Goal: Task Accomplishment & Management: Manage account settings

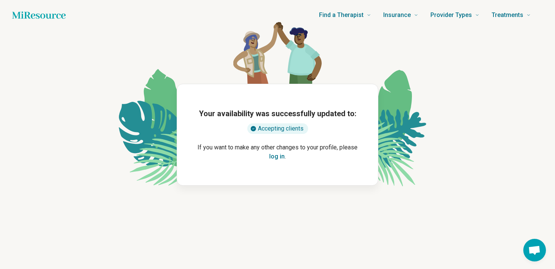
click at [276, 159] on button "log in" at bounding box center [276, 156] width 15 height 9
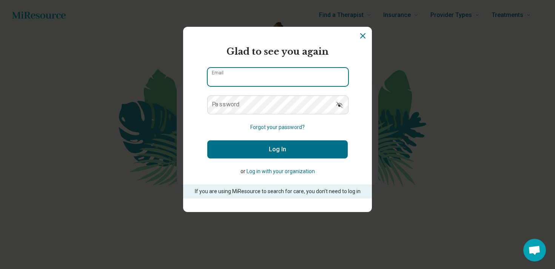
type input "**********"
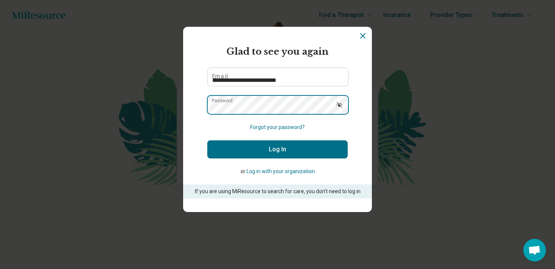
click at [278, 150] on button "Log In" at bounding box center [277, 150] width 141 height 18
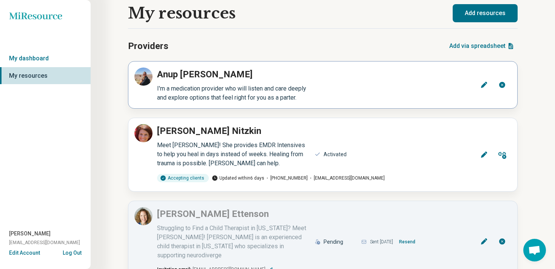
scroll to position [8, 0]
click at [197, 132] on p "[PERSON_NAME]" at bounding box center [209, 132] width 104 height 14
click at [484, 155] on icon at bounding box center [484, 155] width 6 height 6
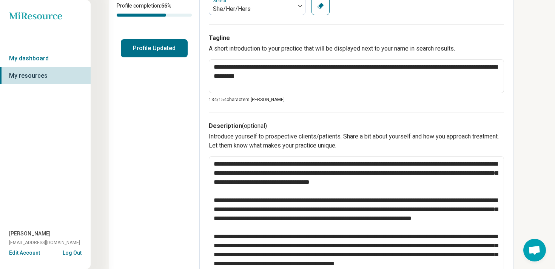
scroll to position [171, 0]
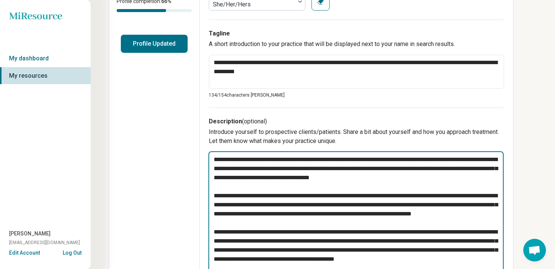
click at [227, 159] on textarea at bounding box center [356, 219] width 295 height 134
type textarea "*"
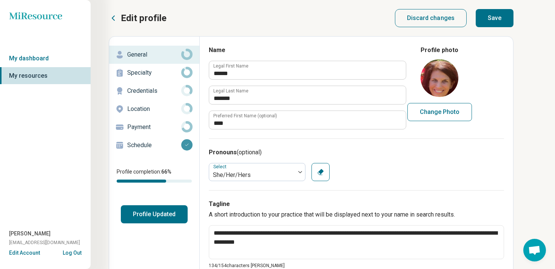
scroll to position [0, 0]
type textarea "**********"
click at [497, 17] on button "Save" at bounding box center [495, 18] width 38 height 18
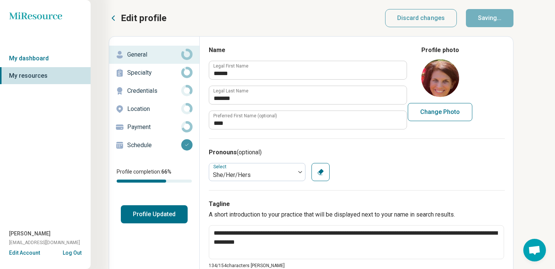
type textarea "*"
click at [190, 126] on circle at bounding box center [187, 126] width 9 height 9
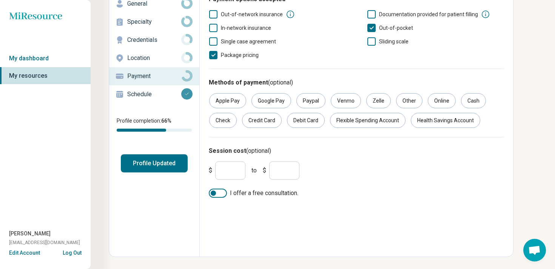
scroll to position [51, 0]
drag, startPoint x: 236, startPoint y: 169, endPoint x: 174, endPoint y: 162, distance: 61.9
click at [174, 162] on div "Edit profile General Specialty Credentials Location Payment Schedule Profile co…" at bounding box center [311, 121] width 405 height 272
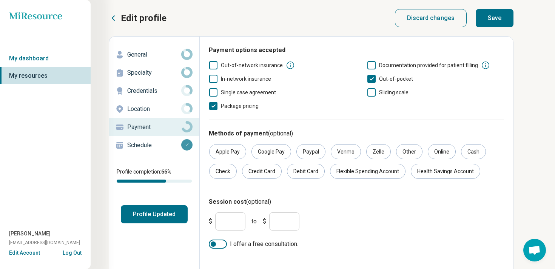
scroll to position [0, 0]
type input "***"
click at [504, 17] on button "Save" at bounding box center [495, 18] width 38 height 18
click at [165, 107] on p "Location" at bounding box center [154, 109] width 54 height 9
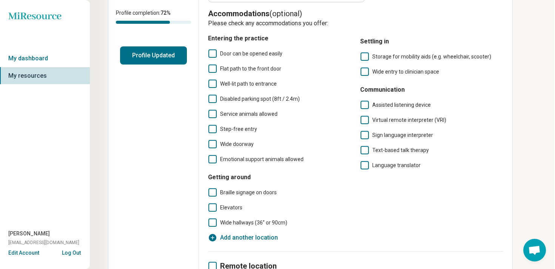
scroll to position [159, 1]
click at [239, 68] on span "Flat path to the front door" at bounding box center [250, 69] width 61 height 6
click at [233, 73] on span "Flat path to the front door" at bounding box center [250, 68] width 61 height 9
click at [219, 114] on label "Service animals allowed" at bounding box center [279, 114] width 143 height 9
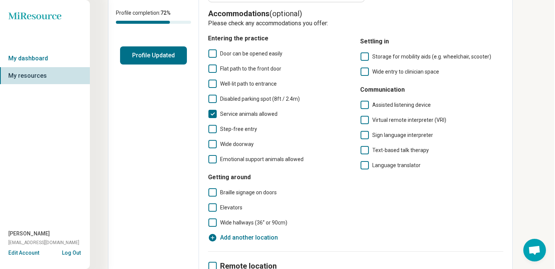
click at [216, 128] on icon at bounding box center [213, 129] width 8 height 8
click at [213, 158] on icon at bounding box center [213, 159] width 8 height 8
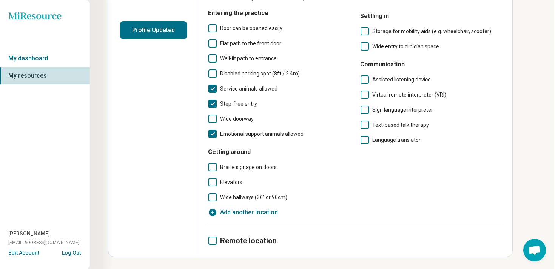
scroll to position [184, 1]
click at [213, 241] on icon at bounding box center [213, 241] width 8 height 8
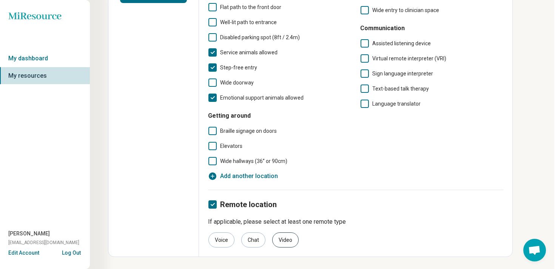
scroll to position [221, 1]
click at [224, 240] on div "Voice" at bounding box center [222, 240] width 26 height 15
click at [252, 240] on div "Chat" at bounding box center [253, 240] width 24 height 15
click at [287, 240] on div "Video" at bounding box center [285, 240] width 26 height 15
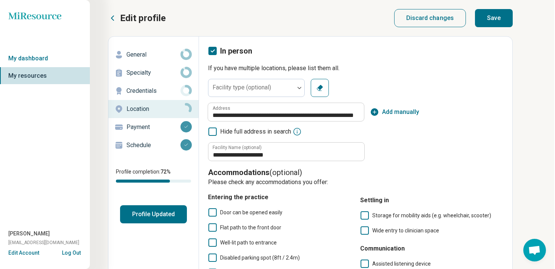
scroll to position [0, 1]
click at [498, 20] on button "Save" at bounding box center [494, 18] width 38 height 18
click at [50, 60] on link "My dashboard" at bounding box center [44, 58] width 91 height 17
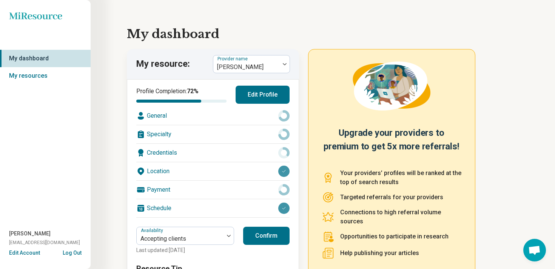
click at [267, 236] on button "Confirm" at bounding box center [266, 236] width 46 height 18
click at [280, 63] on div at bounding box center [285, 64] width 10 height 17
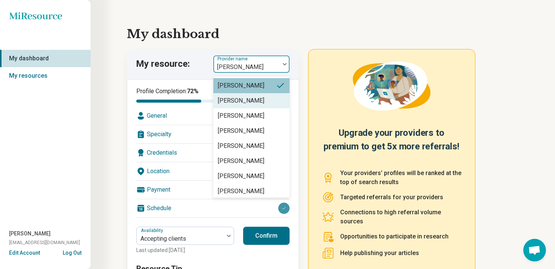
click at [266, 103] on div "[PERSON_NAME]" at bounding box center [251, 100] width 76 height 15
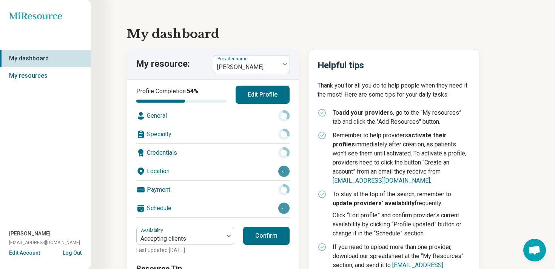
click at [261, 239] on button "Confirm" at bounding box center [266, 236] width 46 height 18
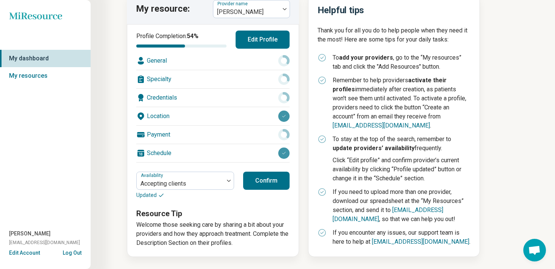
scroll to position [55, 0]
click at [252, 42] on button "Edit Profile" at bounding box center [263, 40] width 54 height 18
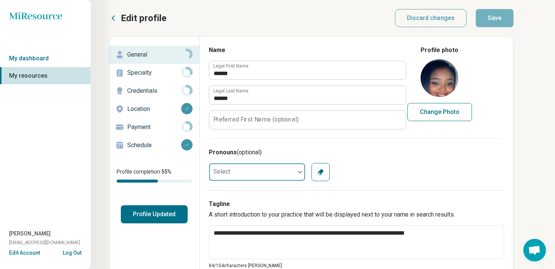
click at [300, 174] on div "Select" at bounding box center [257, 172] width 97 height 18
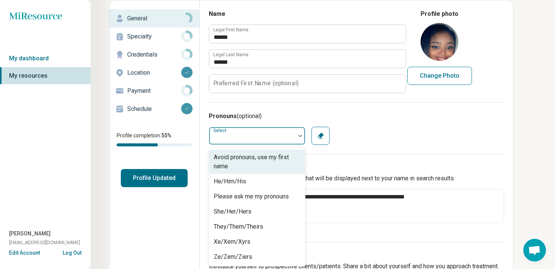
scroll to position [37, 0]
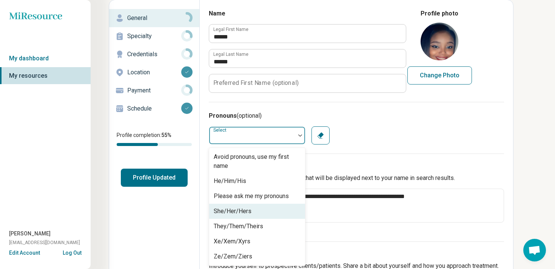
click at [282, 216] on div "She/Her/Hers" at bounding box center [257, 211] width 96 height 15
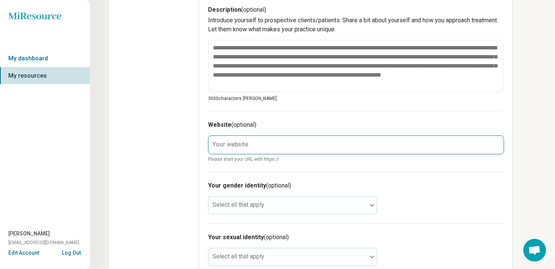
scroll to position [279, 1]
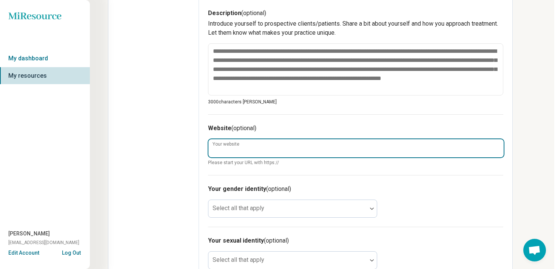
click at [300, 144] on input "Your website" at bounding box center [356, 148] width 295 height 18
type textarea "*"
type input "*"
type textarea "*"
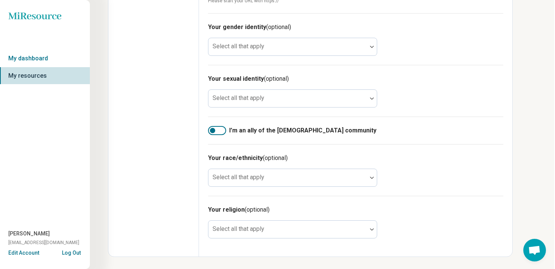
scroll to position [441, 1]
type input "**********"
click at [222, 132] on div at bounding box center [217, 130] width 18 height 9
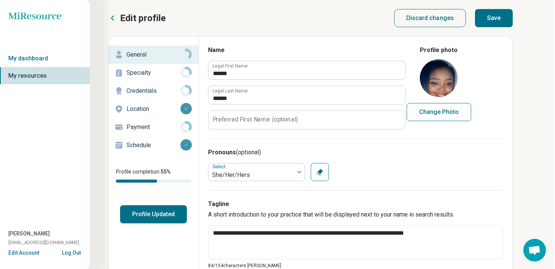
scroll to position [0, 1]
click at [497, 20] on button "Save" at bounding box center [494, 18] width 38 height 18
click at [47, 56] on link "My dashboard" at bounding box center [44, 58] width 91 height 17
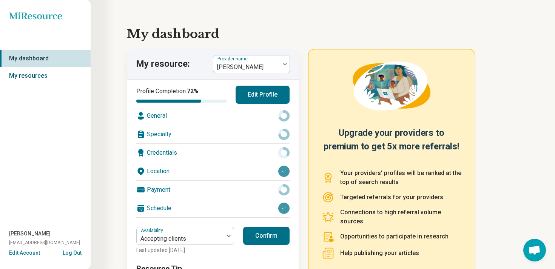
click at [47, 72] on link "My resources" at bounding box center [45, 75] width 91 height 17
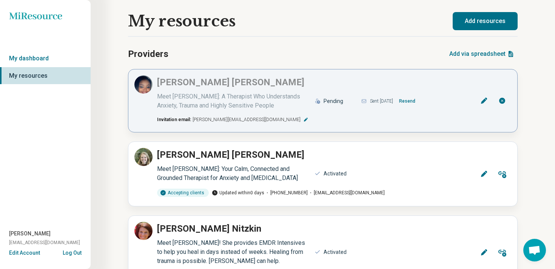
click at [419, 102] on button "Resend" at bounding box center [407, 101] width 22 height 12
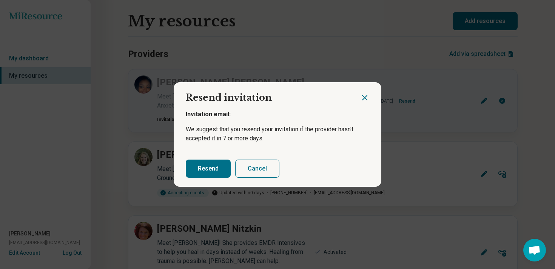
click at [216, 171] on button "Resend" at bounding box center [208, 169] width 45 height 18
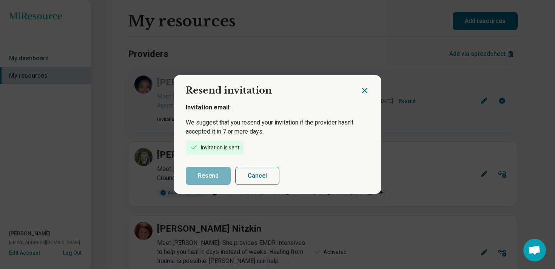
click at [212, 164] on div "Resend Cancel" at bounding box center [278, 176] width 208 height 36
click at [366, 90] on icon "Close dialog" at bounding box center [365, 90] width 5 height 5
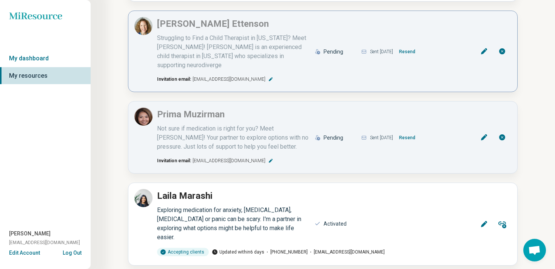
scroll to position [353, 0]
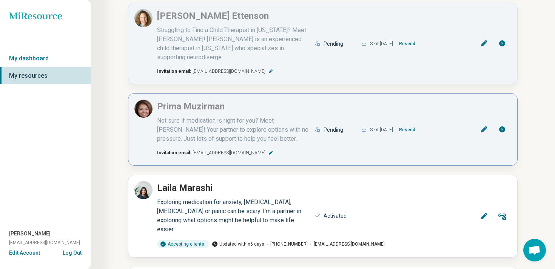
click at [419, 124] on button "Resend" at bounding box center [407, 130] width 22 height 12
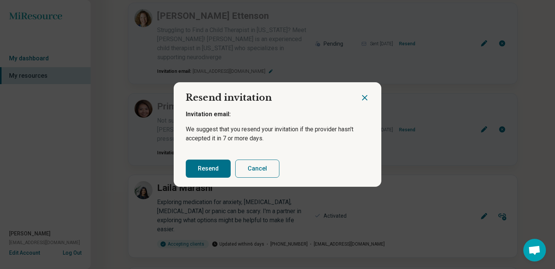
click at [205, 171] on button "Resend" at bounding box center [208, 169] width 45 height 18
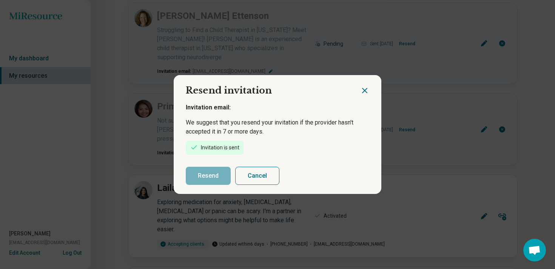
click at [364, 90] on icon "Close dialog" at bounding box center [365, 90] width 5 height 5
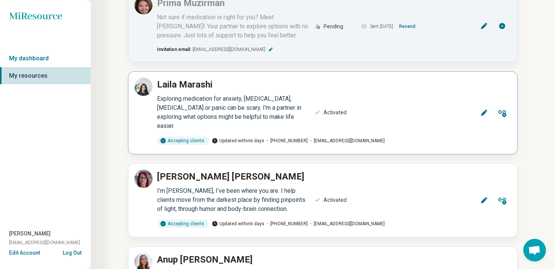
scroll to position [461, 0]
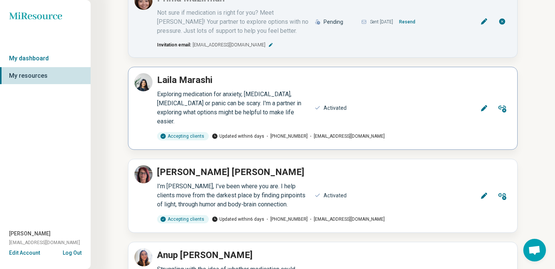
click at [481, 105] on icon at bounding box center [485, 109] width 8 height 8
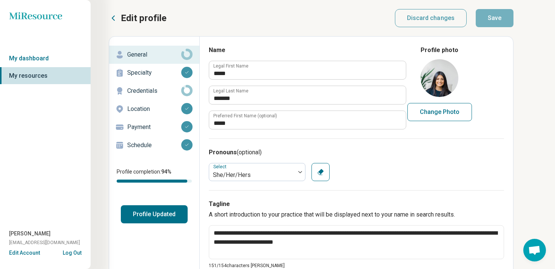
click at [149, 89] on p "Credentials" at bounding box center [154, 91] width 54 height 9
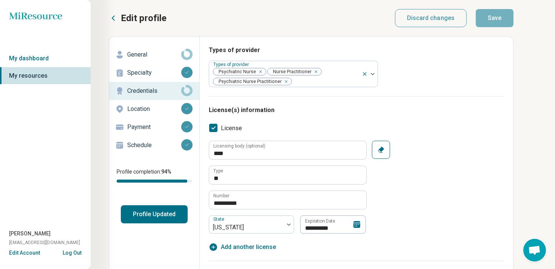
click at [151, 56] on p "General" at bounding box center [154, 54] width 54 height 9
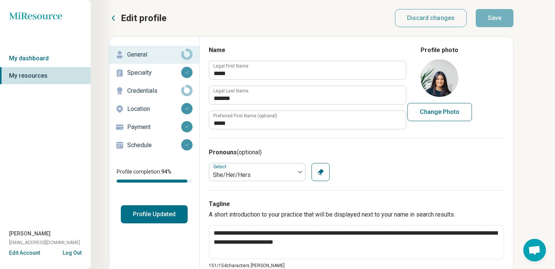
click at [159, 108] on p "Location" at bounding box center [154, 109] width 54 height 9
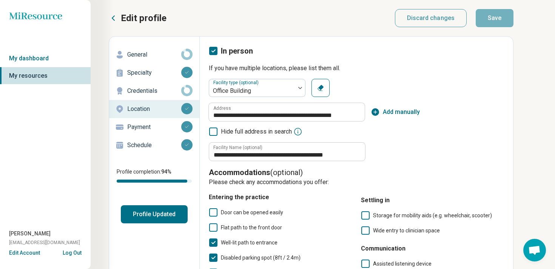
click at [162, 217] on button "Profile Updated" at bounding box center [154, 215] width 67 height 18
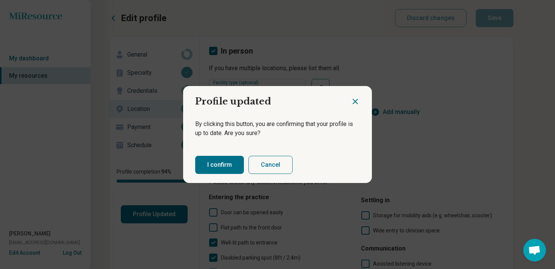
click at [224, 164] on button "I confirm" at bounding box center [219, 165] width 49 height 18
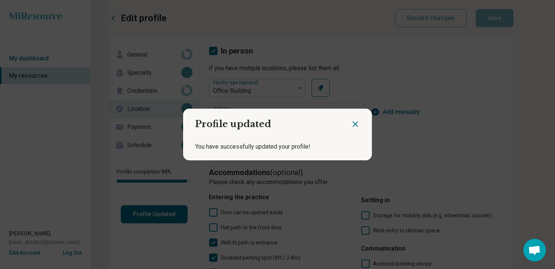
click at [355, 124] on icon "Close dialog" at bounding box center [355, 124] width 9 height 9
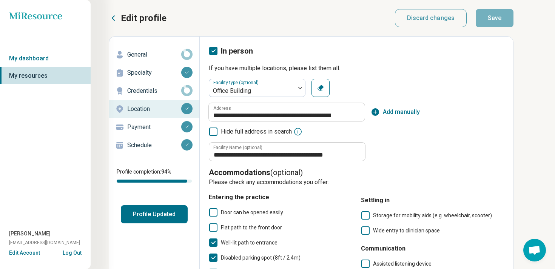
click at [42, 75] on link "My resources" at bounding box center [45, 75] width 91 height 17
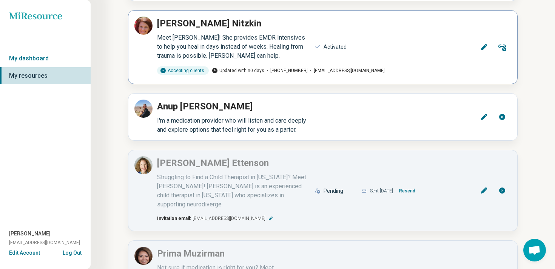
scroll to position [299, 0]
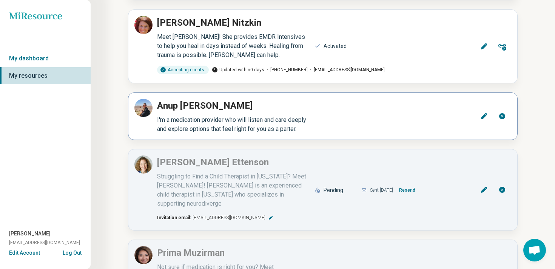
click at [483, 113] on icon at bounding box center [484, 116] width 6 height 6
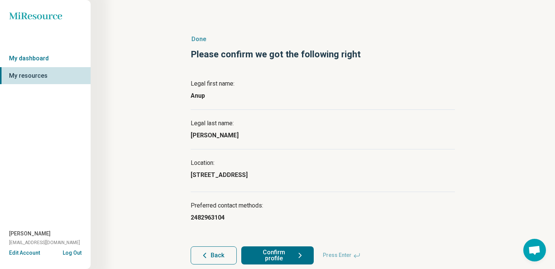
click at [275, 252] on button "Confirm profile" at bounding box center [277, 256] width 73 height 18
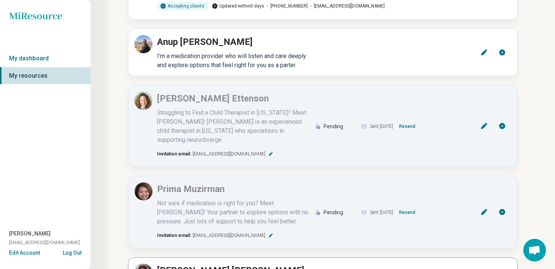
scroll to position [357, 0]
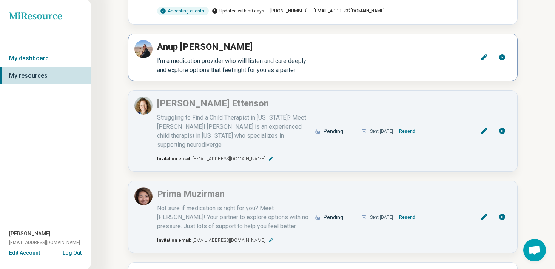
click at [501, 54] on icon at bounding box center [503, 57] width 6 height 6
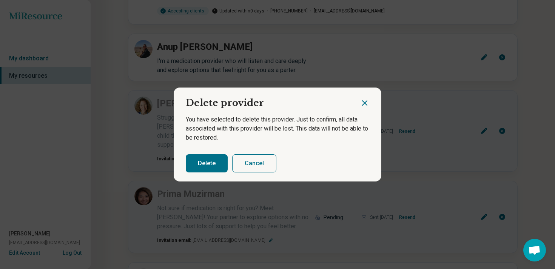
click at [215, 162] on button "Delete" at bounding box center [207, 164] width 42 height 18
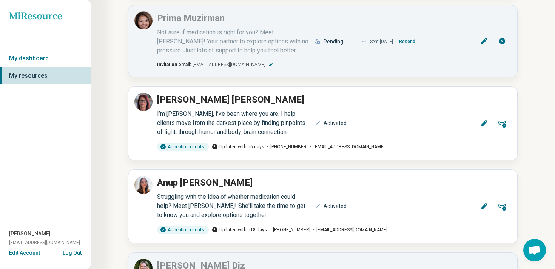
scroll to position [491, 0]
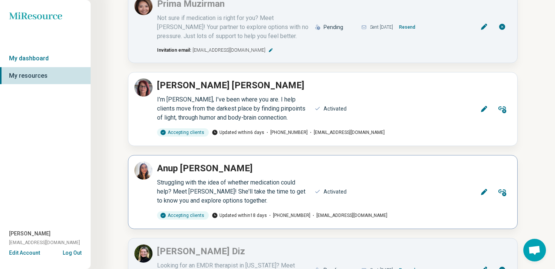
click at [481, 189] on icon at bounding box center [485, 193] width 8 height 8
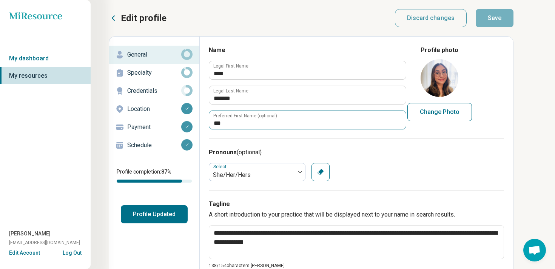
type textarea "*"
